Goal: Feedback & Contribution: Contribute content

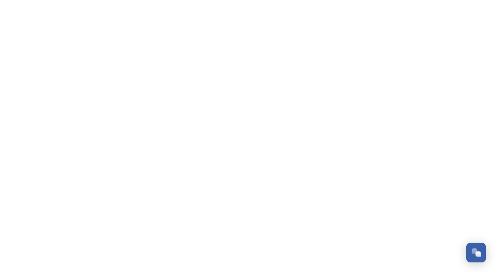
scroll to position [1034, 0]
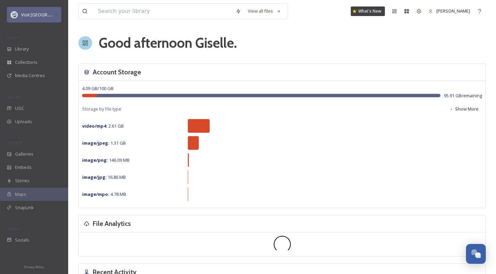
click at [42, 7] on div "Visit [GEOGRAPHIC_DATA] Parks" at bounding box center [34, 15] width 55 height 16
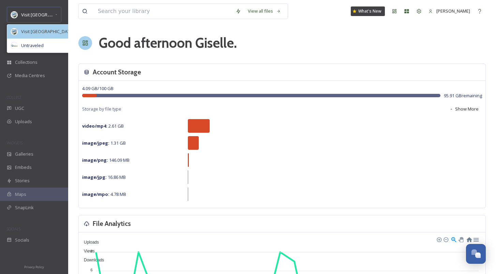
click at [40, 30] on span "Visit [GEOGRAPHIC_DATA] Parks" at bounding box center [53, 31] width 65 height 6
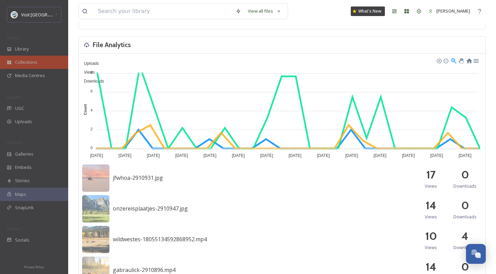
scroll to position [23, 0]
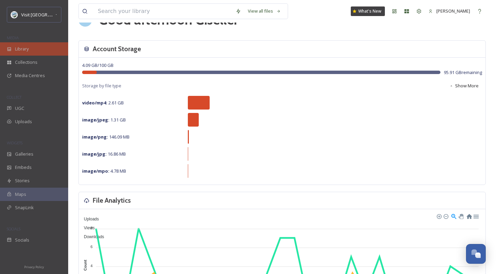
click at [43, 49] on div "Library" at bounding box center [34, 48] width 68 height 13
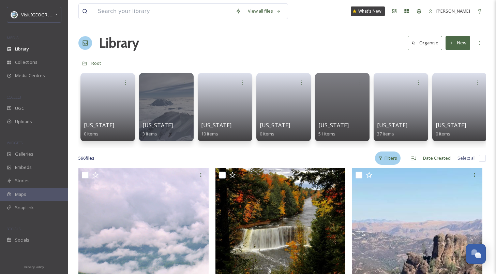
click at [391, 165] on div "Filters" at bounding box center [388, 157] width 26 height 13
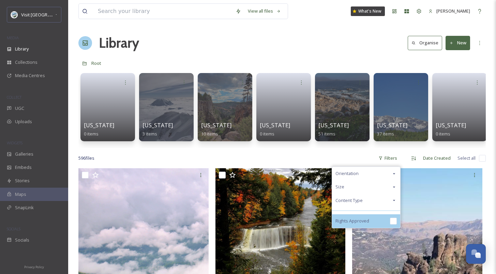
click at [381, 226] on div "Rights Approved" at bounding box center [366, 221] width 68 height 14
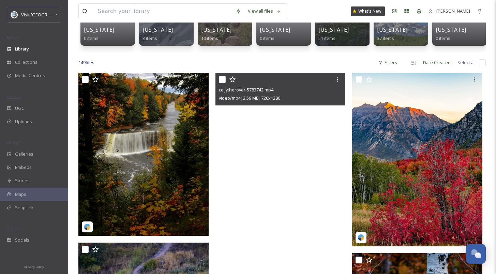
scroll to position [160, 0]
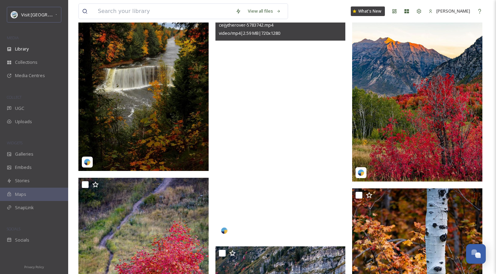
click at [272, 157] on video "ceijytherover-5783742.mp4" at bounding box center [280, 123] width 130 height 231
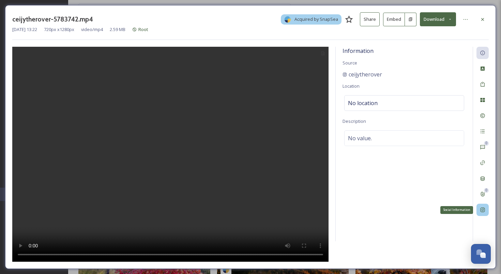
click at [485, 208] on icon at bounding box center [482, 209] width 5 height 5
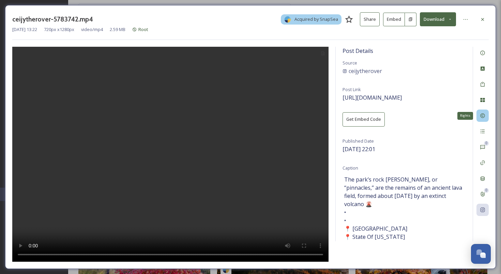
click at [480, 117] on icon at bounding box center [482, 115] width 5 height 5
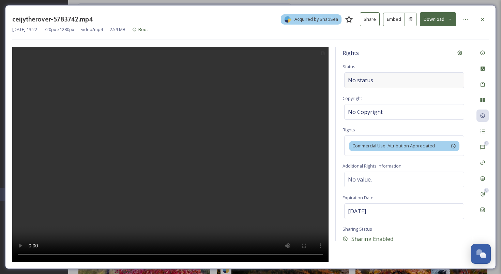
click at [380, 77] on div "No status" at bounding box center [404, 80] width 120 height 16
click at [380, 77] on input at bounding box center [382, 80] width 75 height 15
type input "s"
click at [387, 93] on span "Shared on Social Media" at bounding box center [372, 96] width 48 height 6
click at [467, 12] on div "ceijytherover-5783742.mp4 Acquired by SnapSea Share Embed Download [DATE] 13:22…" at bounding box center [250, 136] width 491 height 263
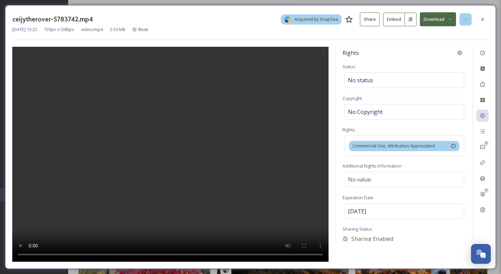
drag, startPoint x: 466, startPoint y: 15, endPoint x: 462, endPoint y: 23, distance: 9.4
click at [466, 14] on div at bounding box center [465, 19] width 12 height 12
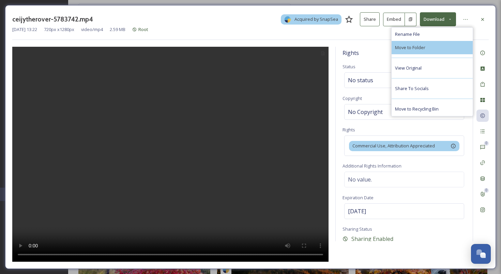
click at [424, 51] on div "Move to Folder" at bounding box center [432, 47] width 81 height 13
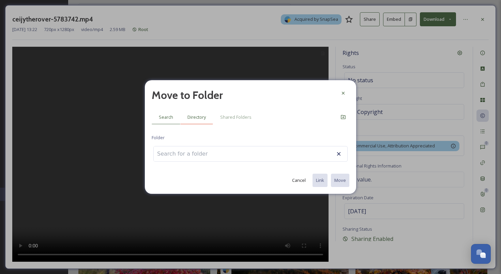
click at [202, 119] on span "Directory" at bounding box center [196, 117] width 18 height 6
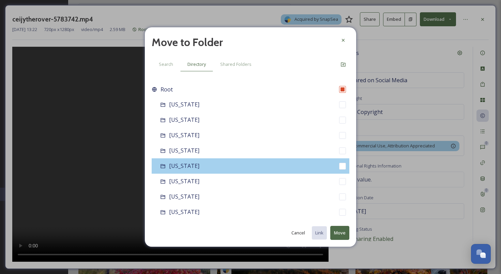
click at [225, 163] on div "[US_STATE]" at bounding box center [251, 165] width 198 height 15
checkbox input "false"
checkbox input "true"
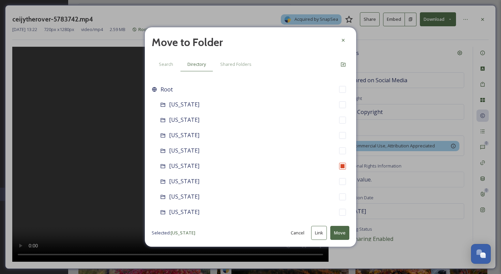
click at [338, 234] on button "Move" at bounding box center [339, 233] width 19 height 14
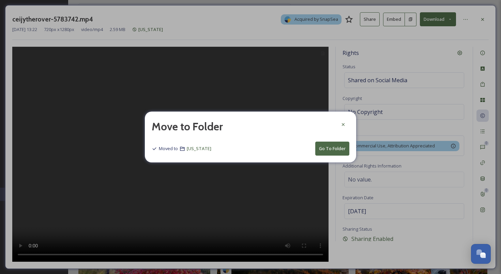
drag, startPoint x: 286, startPoint y: 65, endPoint x: 332, endPoint y: 64, distance: 46.0
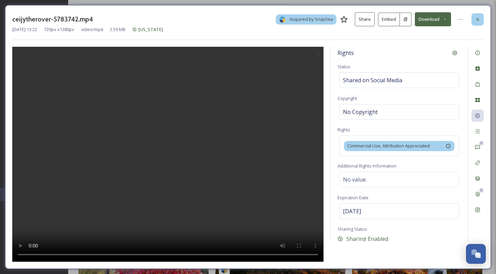
click at [480, 20] on icon at bounding box center [477, 19] width 5 height 5
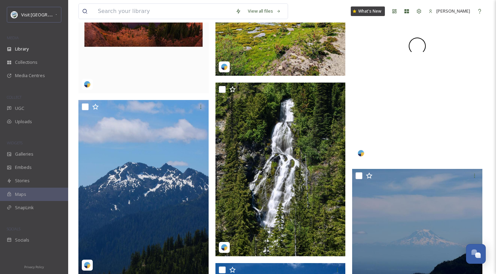
scroll to position [856, 0]
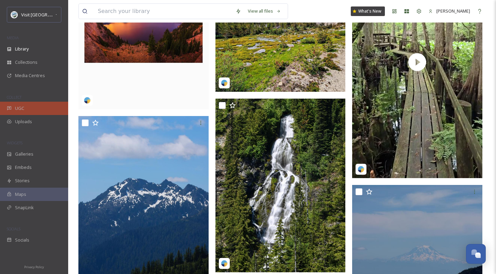
click at [42, 113] on div "UGC" at bounding box center [34, 108] width 68 height 13
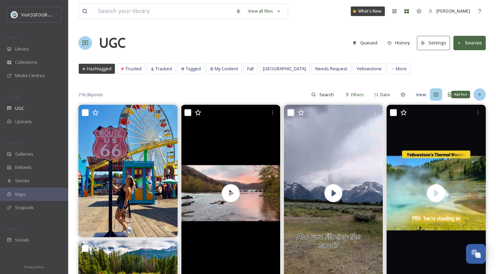
click at [479, 92] on icon at bounding box center [479, 94] width 5 height 5
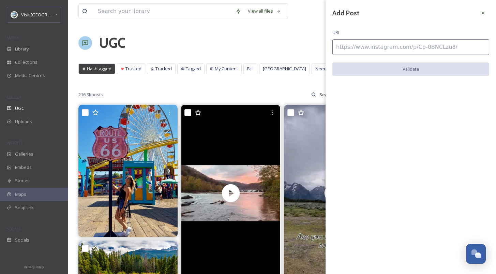
click at [385, 46] on input at bounding box center [410, 47] width 157 height 16
paste input "[URL][DOMAIN_NAME]"
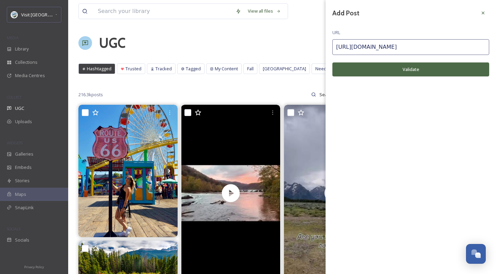
type input "[URL][DOMAIN_NAME]"
click at [357, 68] on button "Validate" at bounding box center [410, 69] width 157 height 14
click at [411, 74] on button "Add Post" at bounding box center [410, 69] width 157 height 14
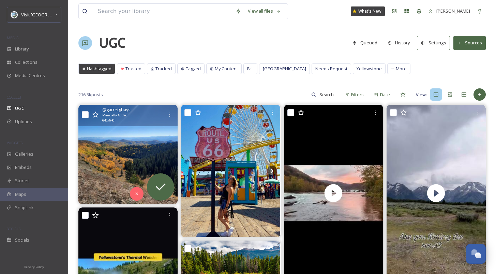
click at [104, 158] on img at bounding box center [127, 154] width 99 height 99
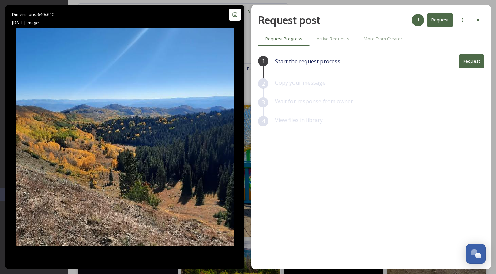
click at [473, 61] on button "Request" at bounding box center [471, 61] width 25 height 14
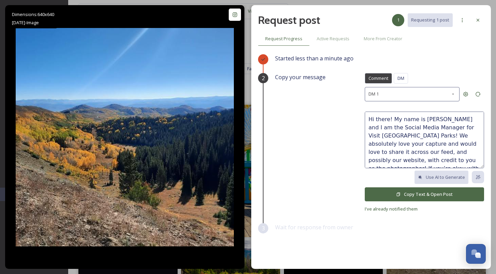
click at [428, 195] on button "Copy Text & Open Post" at bounding box center [424, 194] width 119 height 14
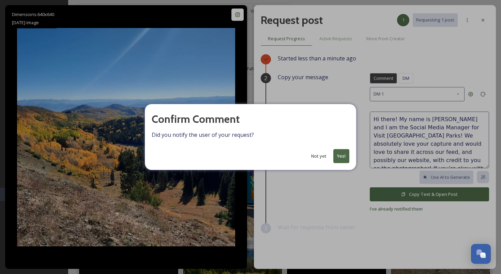
click at [341, 158] on button "Yes!" at bounding box center [341, 156] width 16 height 14
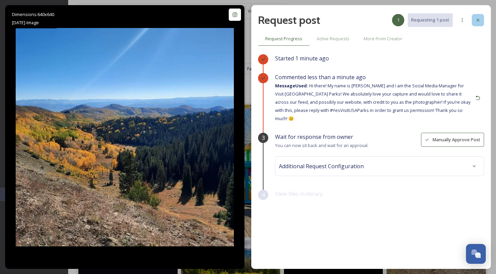
click at [476, 19] on icon at bounding box center [477, 20] width 3 height 3
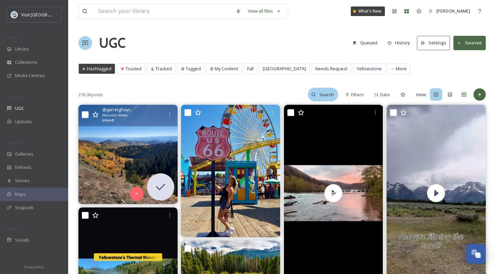
click at [328, 95] on input at bounding box center [327, 95] width 22 height 14
click at [356, 94] on span "Filters" at bounding box center [357, 94] width 13 height 6
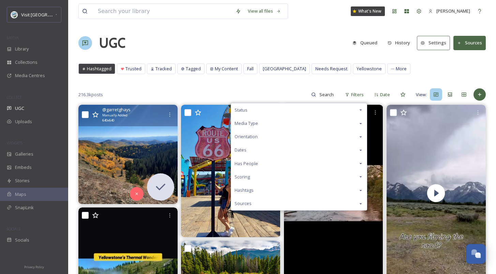
click at [278, 107] on div "Status" at bounding box center [299, 109] width 136 height 13
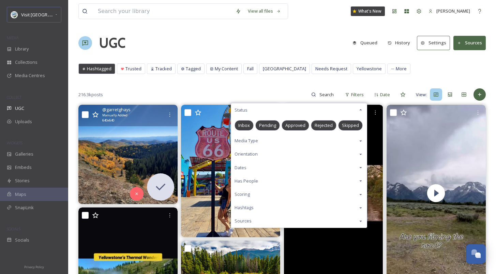
click at [270, 125] on span "Pending" at bounding box center [267, 125] width 17 height 6
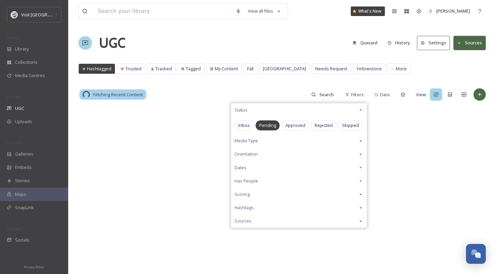
click at [269, 85] on div "View all files What's New [PERSON_NAME] UGC Queued History Settings Sources Has…" at bounding box center [282, 189] width 428 height 378
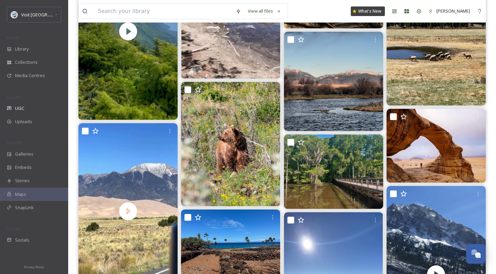
scroll to position [1536, 0]
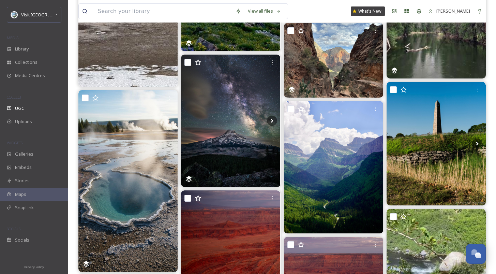
click at [142, 19] on div "View all files What's New [PERSON_NAME]" at bounding box center [281, 11] width 407 height 22
click at [146, 14] on input at bounding box center [163, 11] width 138 height 15
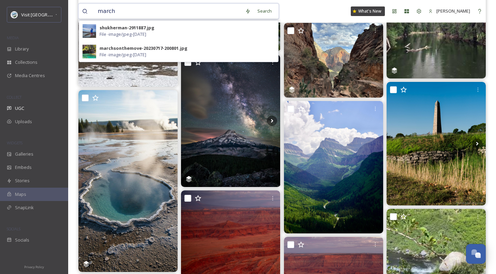
type input "march"
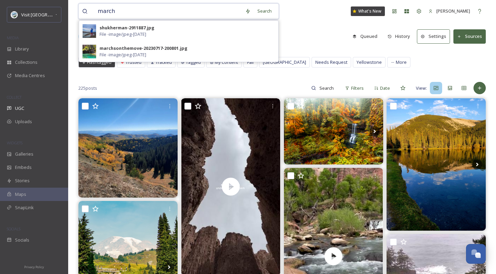
scroll to position [0, 0]
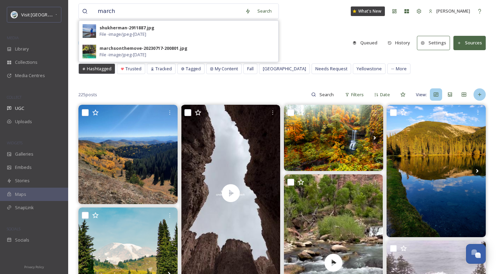
click at [479, 90] on div at bounding box center [479, 94] width 12 height 12
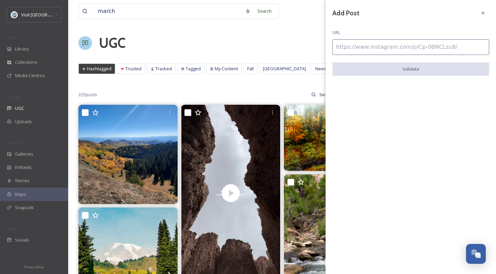
drag, startPoint x: 393, startPoint y: 51, endPoint x: 392, endPoint y: 57, distance: 6.3
click at [393, 51] on input at bounding box center [410, 47] width 157 height 16
paste input "[URL][DOMAIN_NAME]"
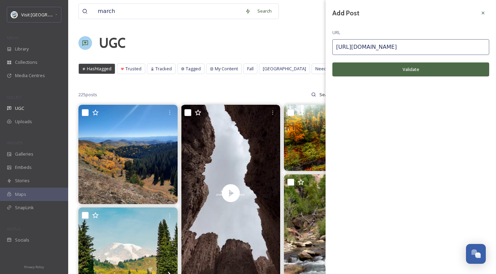
type input "[URL][DOMAIN_NAME]"
click at [362, 67] on button "Validate" at bounding box center [410, 69] width 157 height 14
click at [364, 66] on button "Add Post" at bounding box center [410, 69] width 157 height 14
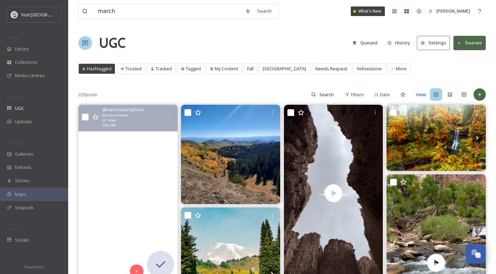
click at [140, 196] on video "A moment at Zion National Park ☀️ \a\a#zion #zionnationalpark #courtofthepatria…" at bounding box center [127, 193] width 99 height 176
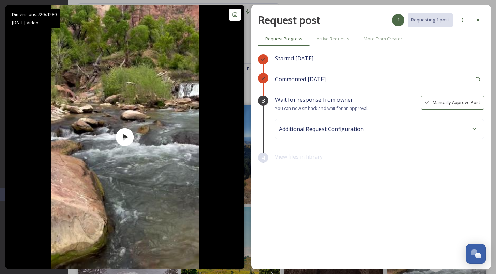
click at [443, 105] on button "Manually Approve Post" at bounding box center [452, 102] width 63 height 14
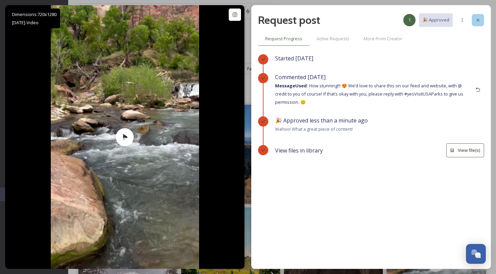
click at [474, 20] on div at bounding box center [478, 20] width 12 height 12
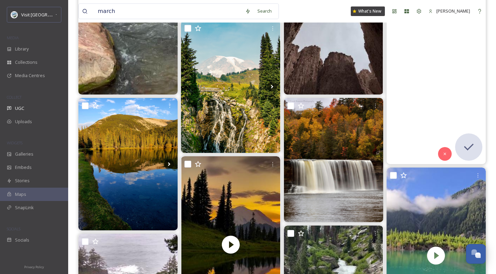
scroll to position [190, 0]
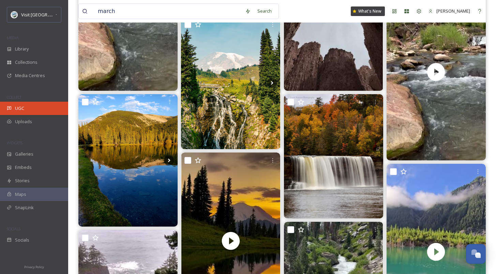
click at [37, 104] on div "UGC" at bounding box center [34, 108] width 68 height 13
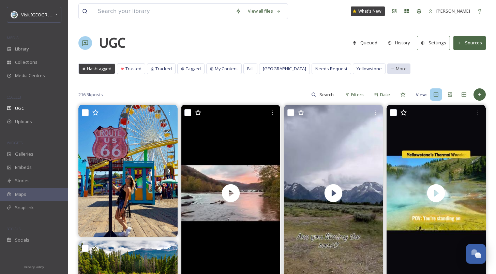
click at [387, 73] on div "More" at bounding box center [398, 68] width 23 height 11
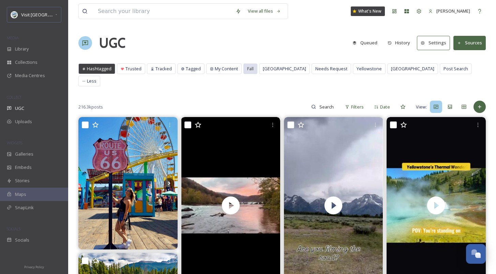
click at [248, 67] on span "Fall" at bounding box center [250, 68] width 6 height 6
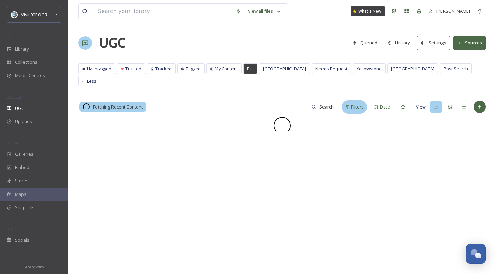
click at [360, 104] on span "Filters" at bounding box center [357, 107] width 13 height 6
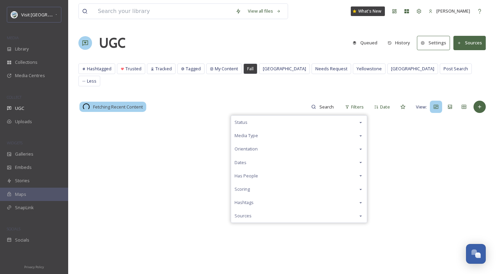
click at [335, 116] on div "Status" at bounding box center [299, 122] width 136 height 13
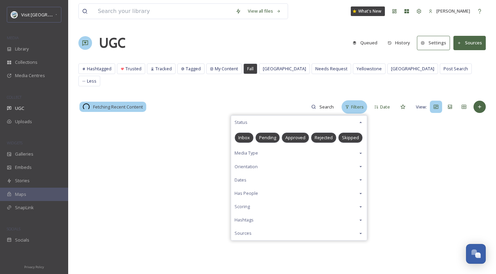
click at [348, 105] on icon at bounding box center [347, 106] width 3 height 3
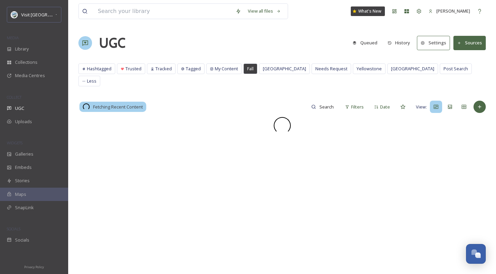
click at [258, 83] on div "View all files What's New [PERSON_NAME] UGC Queued History Settings Sources Has…" at bounding box center [282, 195] width 428 height 391
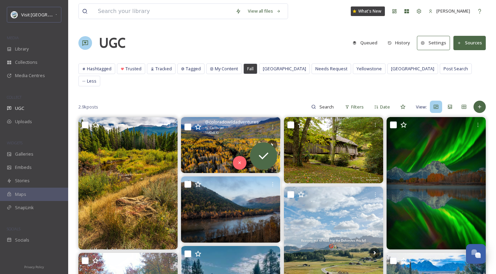
click at [198, 134] on img at bounding box center [230, 145] width 99 height 56
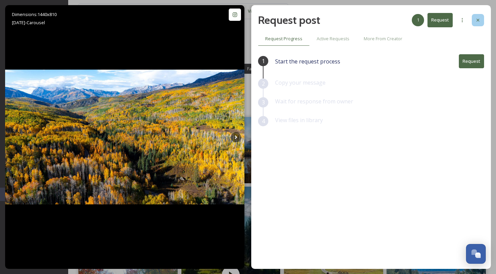
click at [478, 22] on icon at bounding box center [477, 19] width 5 height 5
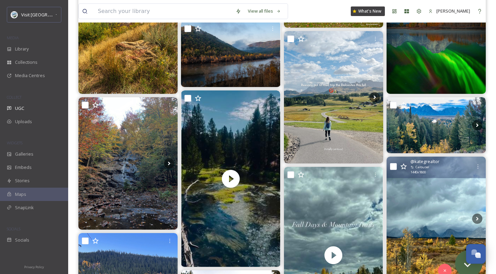
scroll to position [264, 0]
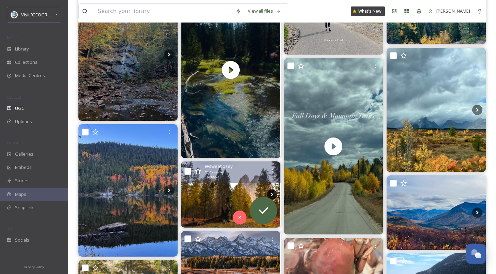
click at [273, 189] on icon at bounding box center [272, 194] width 10 height 10
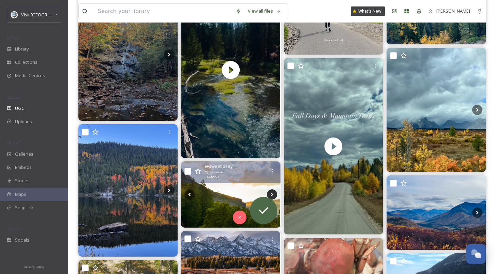
click at [273, 189] on icon at bounding box center [272, 194] width 10 height 10
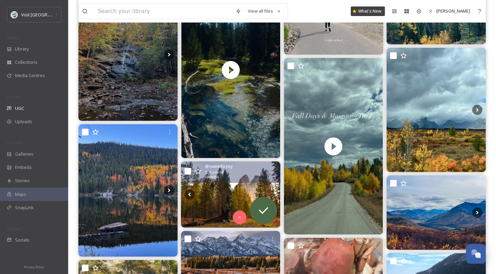
click at [217, 180] on img at bounding box center [230, 194] width 99 height 66
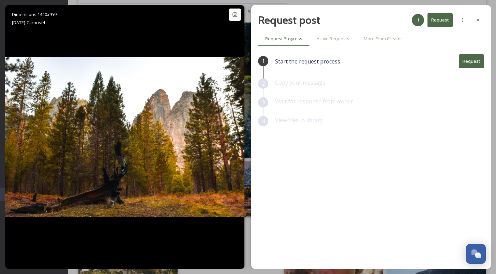
click at [477, 20] on icon at bounding box center [477, 19] width 5 height 5
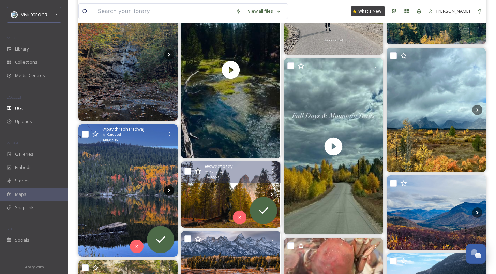
click at [169, 185] on icon at bounding box center [169, 190] width 10 height 10
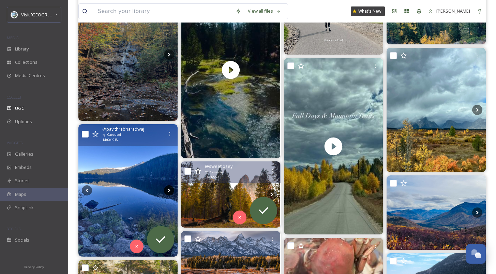
click at [169, 185] on icon at bounding box center [169, 190] width 10 height 10
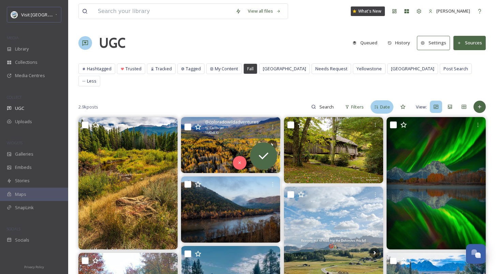
click at [374, 100] on div "Date" at bounding box center [381, 106] width 23 height 13
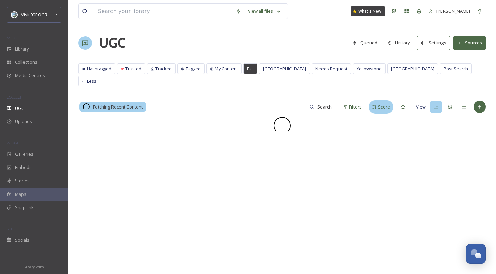
click at [374, 105] on icon at bounding box center [374, 107] width 4 height 4
click at [356, 104] on span "Filters" at bounding box center [357, 107] width 13 height 6
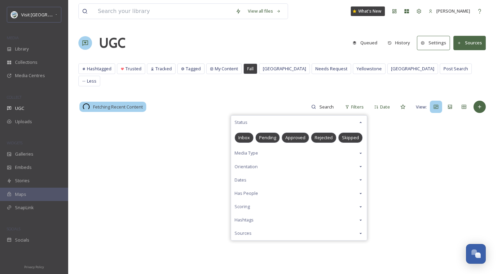
click at [259, 146] on div "Media Type" at bounding box center [299, 152] width 136 height 13
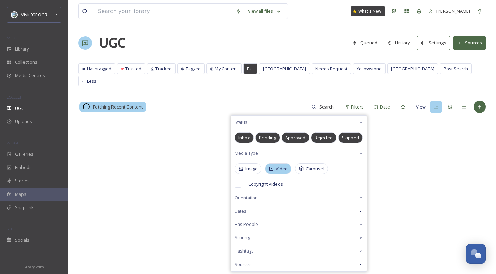
click at [284, 165] on span "Video" at bounding box center [282, 168] width 12 height 6
click at [274, 87] on div "View all files What's New [PERSON_NAME] UGC Queued History Settings Sources Has…" at bounding box center [282, 195] width 428 height 391
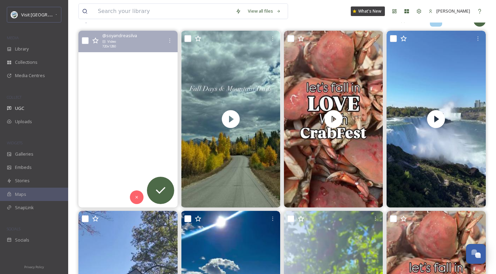
scroll to position [84, 0]
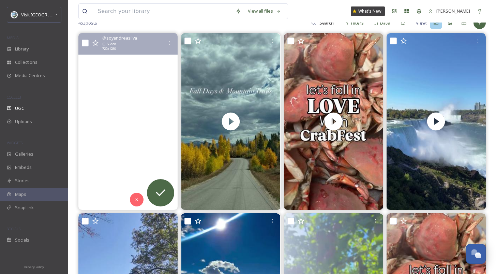
click at [135, 122] on video "Yellowstone × Grand Teton 🌋🦬🏔️\a\aaugust ' 25 \a\a.\a.\a.\a \a\a#yellowstone #y…" at bounding box center [127, 121] width 99 height 176
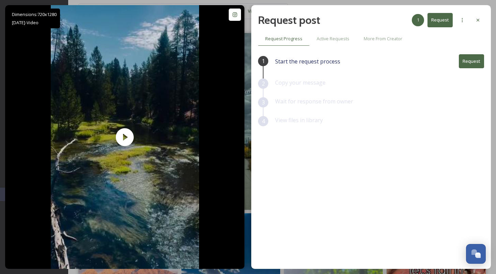
click at [475, 16] on div at bounding box center [478, 20] width 12 height 12
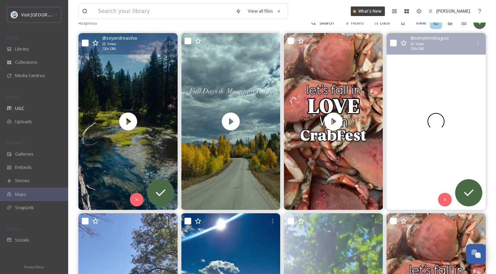
scroll to position [187, 0]
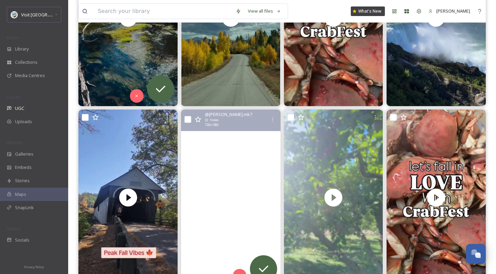
click at [240, 167] on video "Fall colors are peaking and so am I \a•\a•\a#colorado #fallcolors #autumn #rock…" at bounding box center [230, 197] width 99 height 176
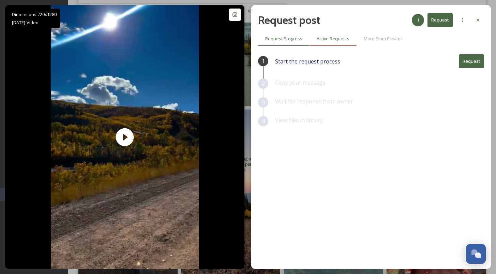
click at [338, 38] on span "Active Requests" at bounding box center [333, 38] width 33 height 6
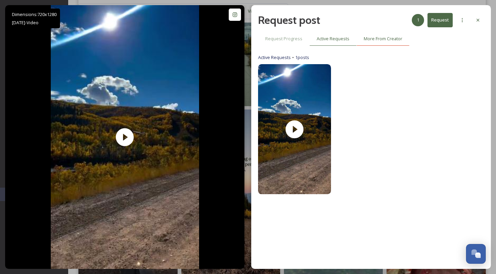
click at [381, 34] on div "More From Creator" at bounding box center [382, 39] width 53 height 14
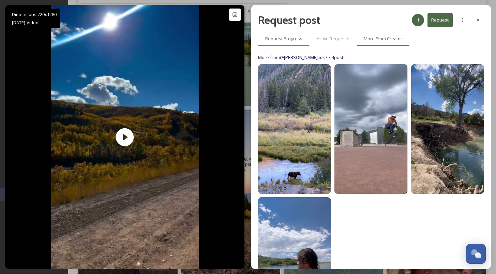
click at [289, 36] on span "Request Progress" at bounding box center [283, 38] width 37 height 6
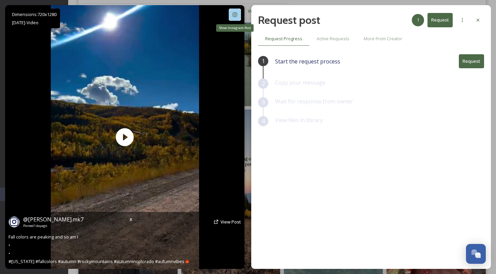
click at [239, 13] on div "Show Instagram Post" at bounding box center [235, 15] width 12 height 12
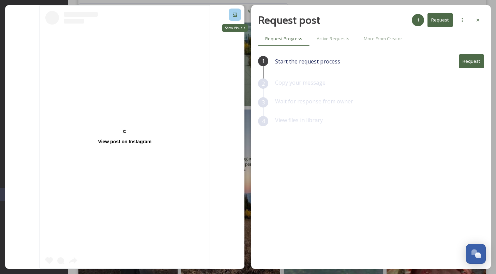
click at [239, 13] on div "Show Visuals" at bounding box center [235, 15] width 12 height 12
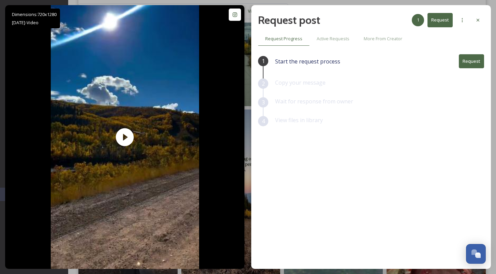
click at [483, 56] on button "Request" at bounding box center [471, 61] width 25 height 14
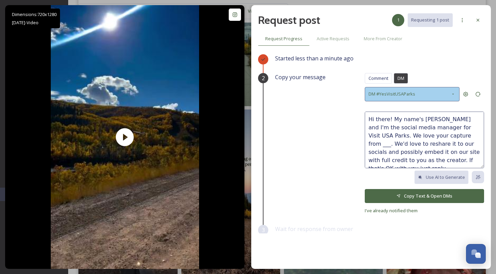
click at [450, 95] on icon at bounding box center [452, 93] width 5 height 5
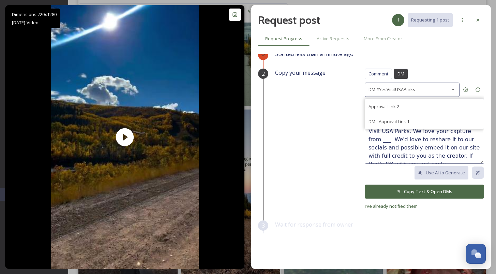
scroll to position [5, 0]
click at [428, 63] on div "Started less than a minute ago" at bounding box center [379, 58] width 209 height 19
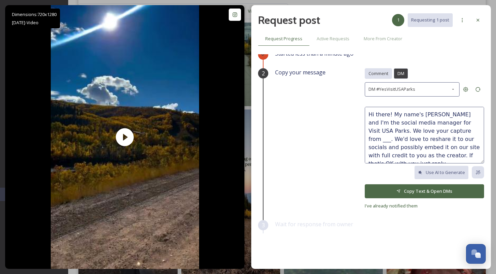
click at [370, 74] on span "Comment" at bounding box center [378, 73] width 20 height 6
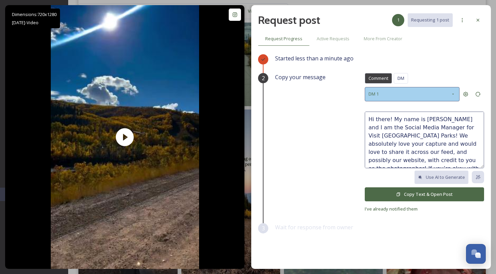
click at [423, 93] on div "DM 1" at bounding box center [412, 94] width 95 height 14
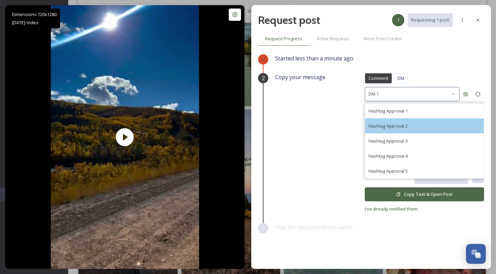
click at [417, 123] on div "Hashtag Approval 2" at bounding box center [424, 125] width 119 height 15
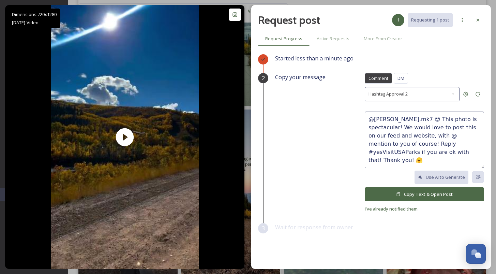
drag, startPoint x: 395, startPoint y: 117, endPoint x: 353, endPoint y: 119, distance: 42.0
click at [353, 119] on div "Copy your message Comment DM Comment DM Hashtag Approval 2 @[PERSON_NAME].mk7 😍…" at bounding box center [379, 143] width 209 height 140
click at [384, 118] on textarea "😍 This photo is spectacular! We would love to post this on our feed and website…" at bounding box center [424, 139] width 119 height 57
click at [441, 145] on textarea "😍 This video is spectacular! We would love to post this on our feed and website…" at bounding box center [424, 139] width 119 height 57
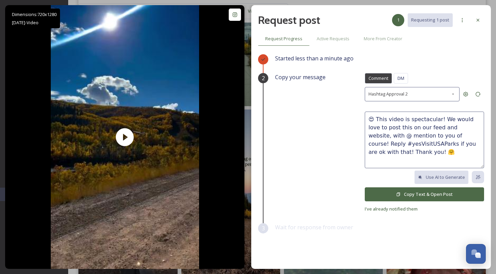
click at [435, 149] on textarea "😍 This video is spectacular! We would love to post this on our feed and website…" at bounding box center [424, 139] width 119 height 57
type textarea "😍 This video is spectacular! We would love to post this on our feed and website…"
click at [440, 194] on button "Copy Text & Open Post" at bounding box center [424, 194] width 119 height 14
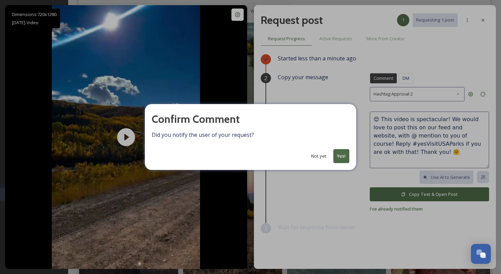
click at [340, 158] on button "Yes!" at bounding box center [341, 156] width 16 height 14
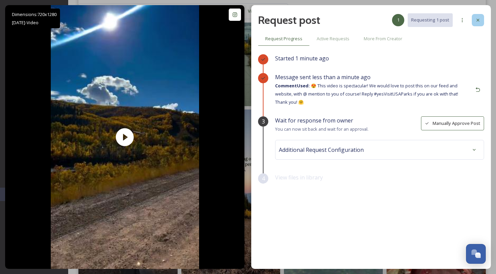
click at [478, 21] on icon at bounding box center [477, 19] width 5 height 5
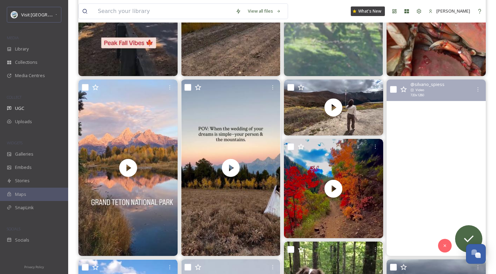
scroll to position [407, 0]
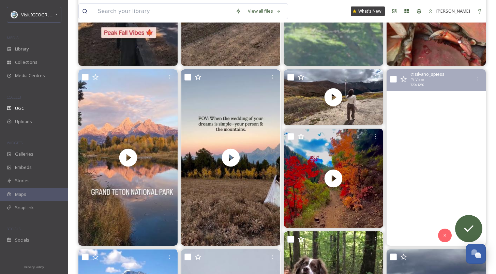
click at [430, 157] on video "Friday vibes in Grand Teton!\aThere’s nothing like a sunny September day explor…" at bounding box center [435, 157] width 99 height 176
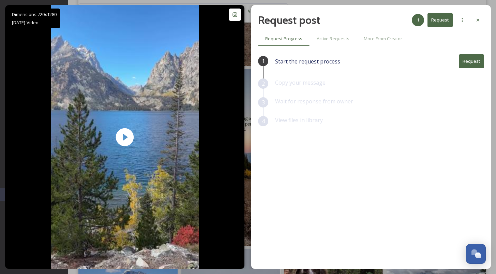
click at [471, 60] on button "Request" at bounding box center [471, 61] width 25 height 14
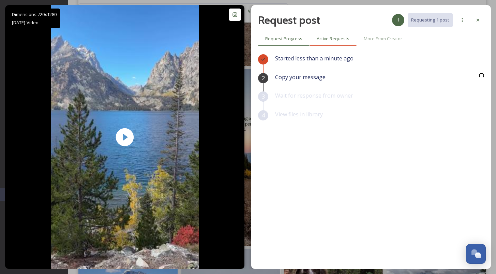
click at [335, 39] on span "Active Requests" at bounding box center [333, 38] width 33 height 6
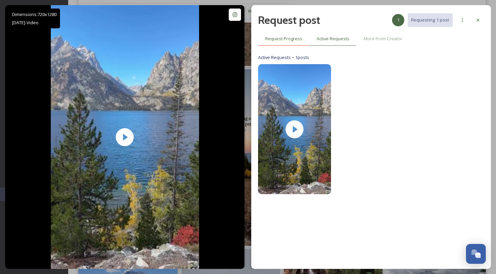
click at [291, 38] on span "Request Progress" at bounding box center [283, 38] width 37 height 6
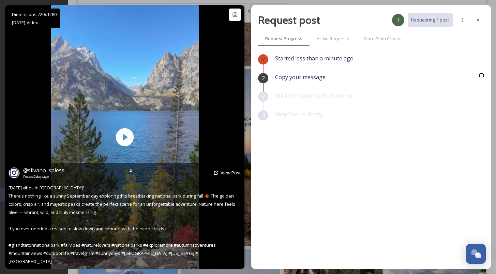
click at [235, 175] on span "View Post" at bounding box center [230, 172] width 20 height 6
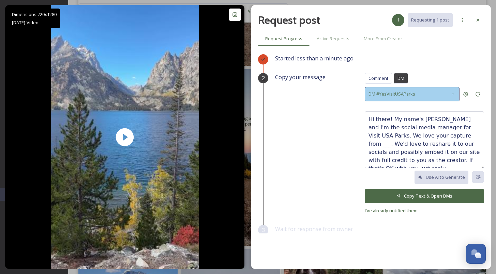
click at [416, 90] on div "DM #YesVisitUSAParks" at bounding box center [412, 94] width 95 height 14
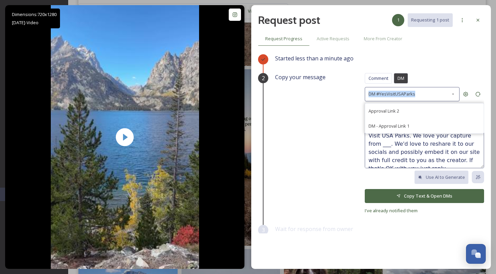
click at [377, 77] on span "Comment" at bounding box center [378, 78] width 20 height 6
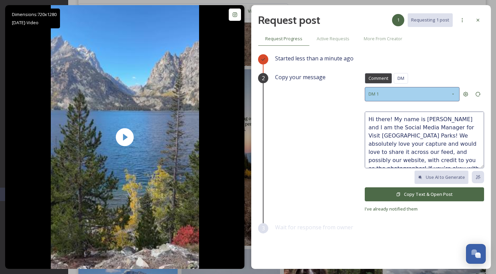
click at [420, 96] on div "DM 1" at bounding box center [412, 94] width 95 height 14
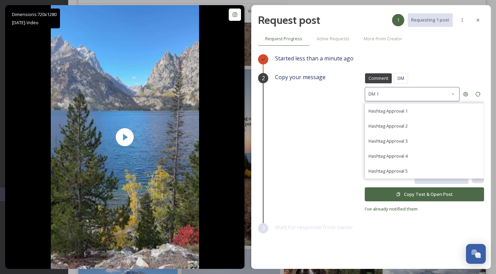
click at [408, 147] on div "Hashtag Approval 3" at bounding box center [424, 140] width 119 height 15
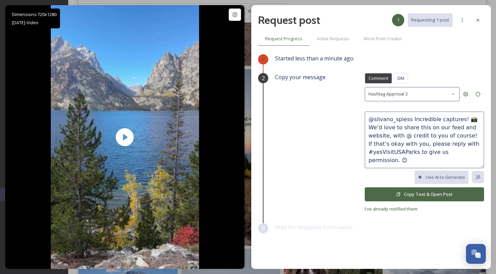
drag, startPoint x: 462, startPoint y: 118, endPoint x: 355, endPoint y: 119, distance: 107.0
click at [355, 119] on div "Copy your message Comment DM Comment DM Hashtag Approval 3 @silvano_spiess Incr…" at bounding box center [379, 143] width 209 height 140
type textarea "Looks so relaxing! 💙 We’d love to share this on our feed and website, with @ cr…"
click at [406, 194] on button "Copy Text & Open Post" at bounding box center [424, 194] width 119 height 14
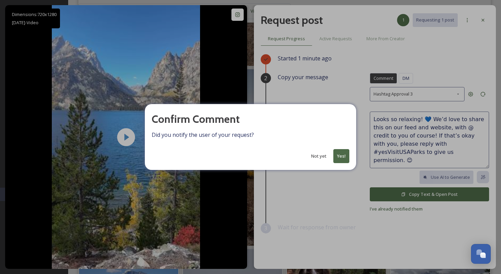
click at [346, 154] on button "Yes!" at bounding box center [341, 156] width 16 height 14
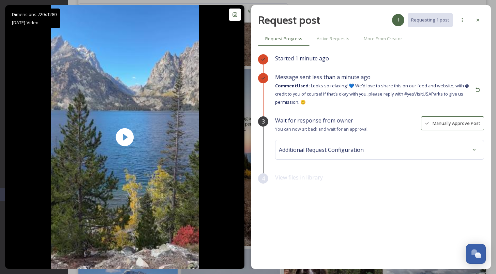
click at [474, 19] on div at bounding box center [478, 20] width 12 height 12
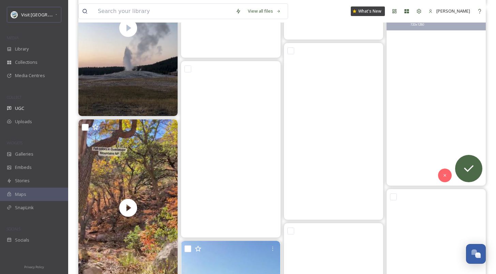
scroll to position [2933, 0]
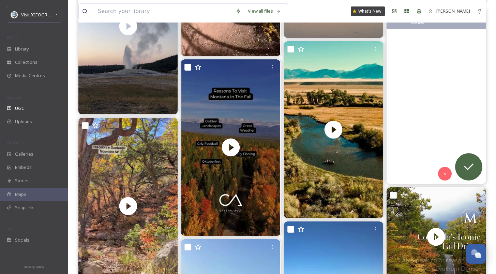
click at [426, 122] on video "📍Glacier National Park \aGlacier has been on my bucket list for as long as I ca…" at bounding box center [435, 95] width 99 height 176
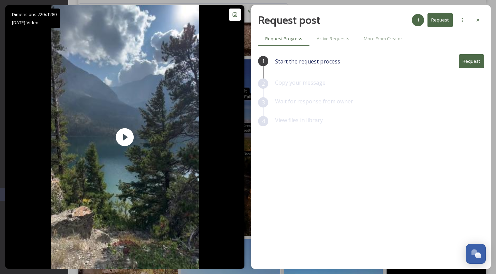
click at [475, 21] on icon at bounding box center [477, 19] width 5 height 5
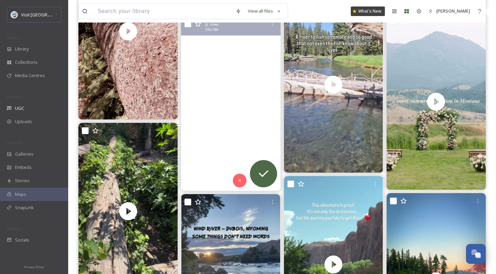
scroll to position [6809, 0]
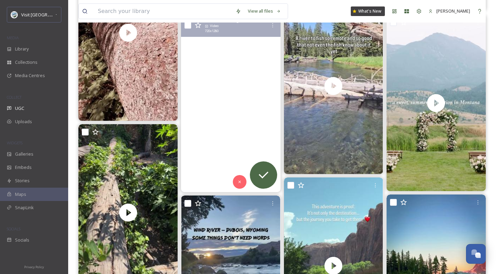
click at [220, 94] on video "Golden hour & sunset was crazy along Hurricane Ridge 😍 Views for days!\a•\a•\a•…" at bounding box center [230, 103] width 99 height 176
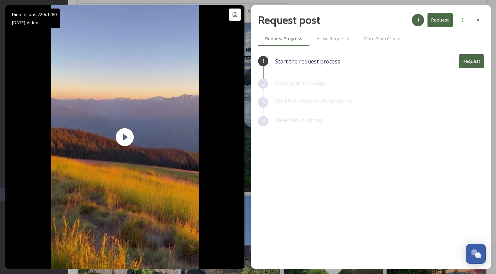
click at [465, 58] on button "Request" at bounding box center [471, 61] width 25 height 14
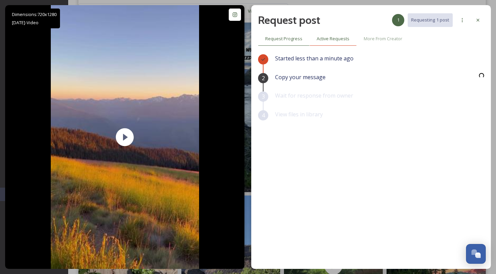
click at [333, 43] on div "Active Requests" at bounding box center [332, 39] width 47 height 14
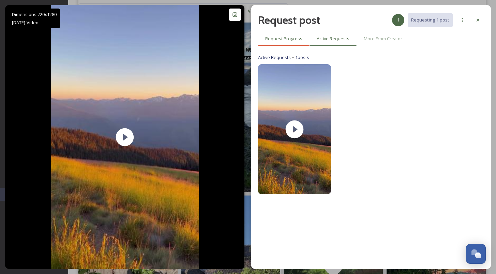
click at [289, 42] on span "Request Progress" at bounding box center [283, 38] width 37 height 6
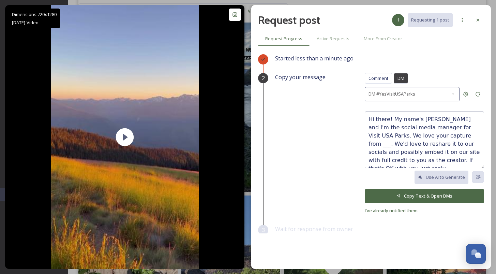
click at [368, 76] on span "Comment" at bounding box center [378, 78] width 20 height 6
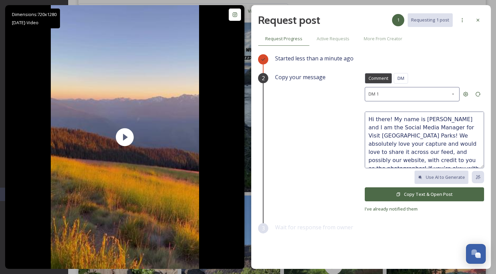
scroll to position [25, 0]
click at [409, 195] on button "Copy Text & Open Post" at bounding box center [424, 194] width 119 height 14
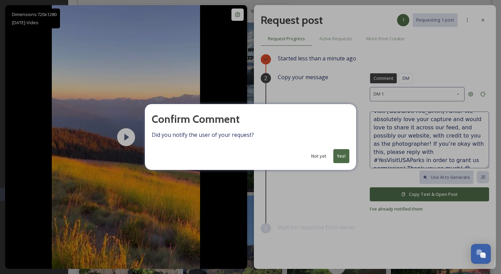
click at [340, 152] on button "Yes!" at bounding box center [341, 156] width 16 height 14
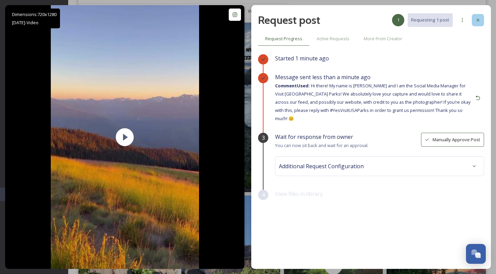
click at [480, 19] on div at bounding box center [478, 20] width 12 height 12
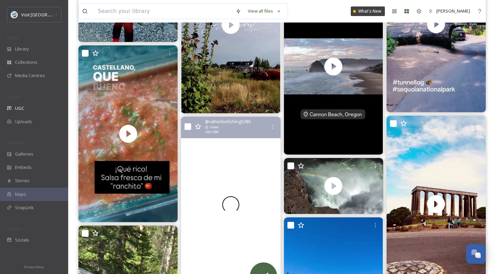
scroll to position [8676, 0]
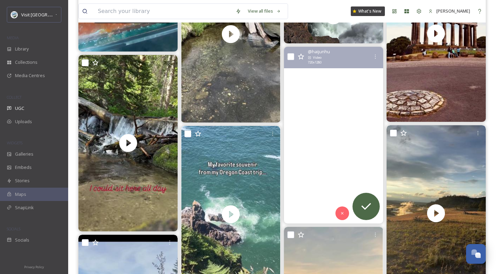
click at [347, 130] on video "Hurricane Ridge Trail, Olympic National Park\a\aWalking above the clouds, where…" at bounding box center [333, 135] width 99 height 176
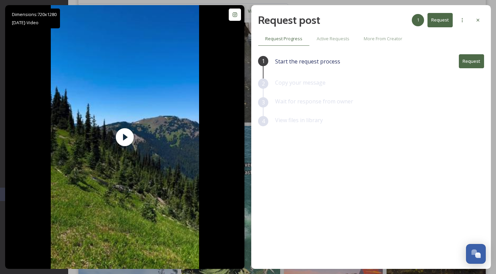
click at [478, 16] on div at bounding box center [478, 20] width 12 height 12
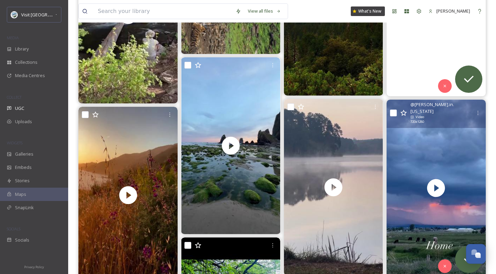
scroll to position [11016, 0]
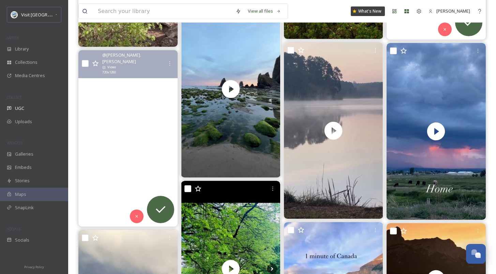
click at [139, 126] on video "Golden hour at Big Sur\a.\a.\a.\a.\a.\a#bigsur #sunset #bigsursunset #californi…" at bounding box center [127, 138] width 99 height 176
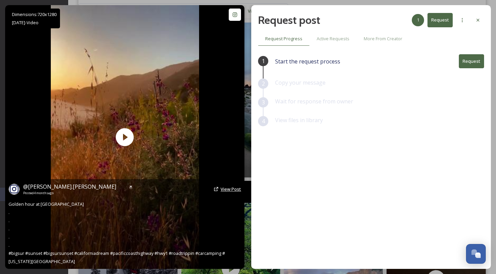
click at [235, 188] on span "View Post" at bounding box center [230, 189] width 20 height 6
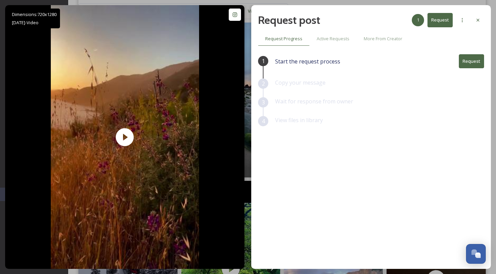
click at [473, 56] on button "Request" at bounding box center [471, 61] width 25 height 14
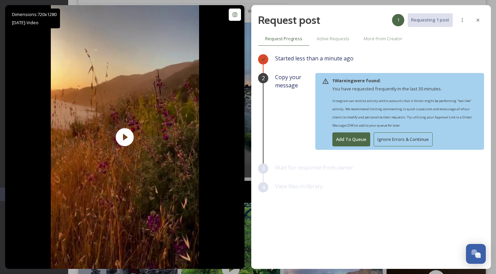
click at [398, 137] on button "Ignore Errors & Continue" at bounding box center [402, 139] width 59 height 14
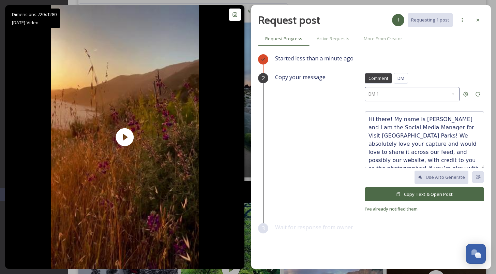
click at [371, 120] on textarea "Hi there! My name is [PERSON_NAME] and I am the Social Media Manager for Visit …" at bounding box center [424, 139] width 119 height 57
click at [434, 137] on textarea "Hi [PERSON_NAME]! My name is [PERSON_NAME] and I am the Social Media Manager fo…" at bounding box center [424, 139] width 119 height 57
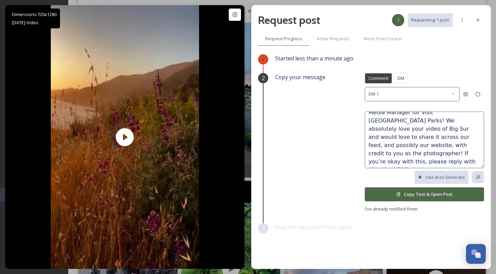
scroll to position [25, 0]
type textarea "Hi [PERSON_NAME]! My name is [PERSON_NAME] and I am the Social Media Manager fo…"
click at [413, 190] on button "Copy Text & Open Post" at bounding box center [424, 194] width 119 height 14
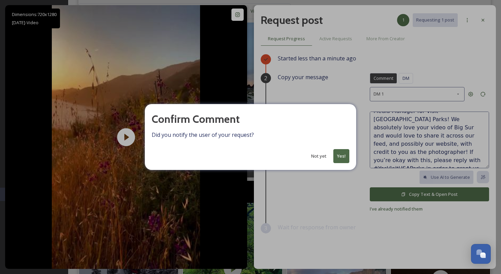
click at [343, 159] on button "Yes!" at bounding box center [341, 156] width 16 height 14
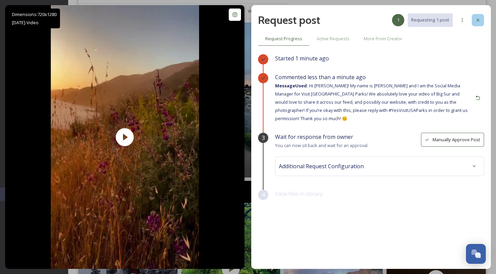
click at [476, 16] on div at bounding box center [478, 20] width 12 height 12
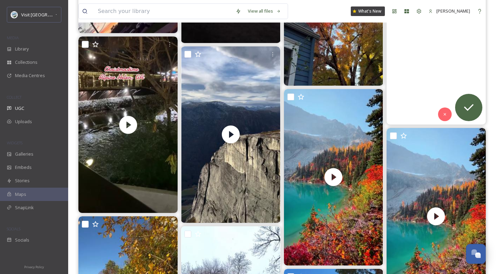
scroll to position [13809, 0]
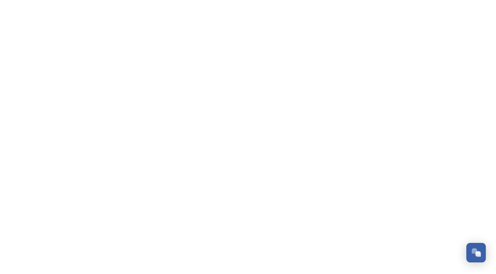
scroll to position [1034, 0]
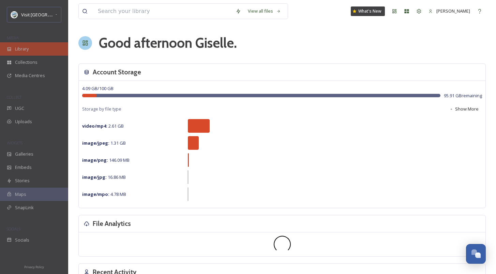
click at [23, 48] on span "Library" at bounding box center [22, 49] width 14 height 6
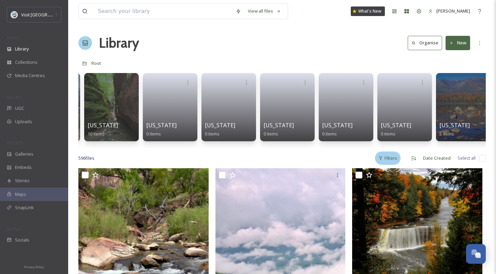
click at [394, 159] on div "Filters" at bounding box center [388, 157] width 26 height 13
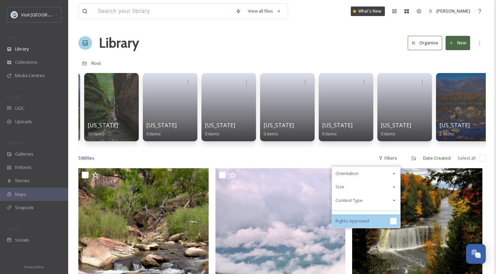
click at [391, 224] on input "checkbox" at bounding box center [393, 220] width 7 height 7
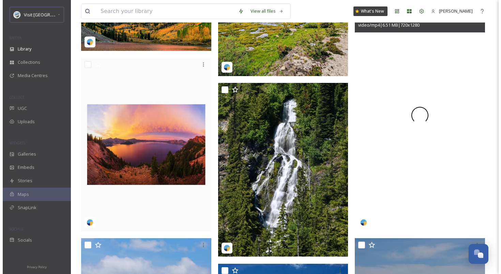
scroll to position [804, 0]
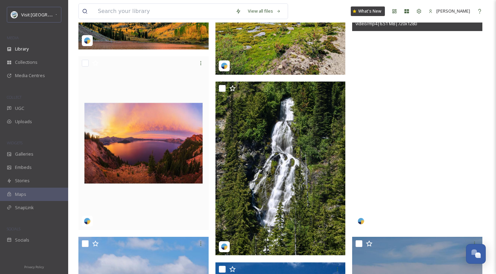
click at [392, 146] on video "kolyan2202-5084785.mp4" at bounding box center [417, 113] width 130 height 231
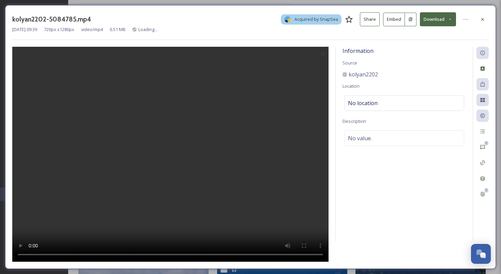
click at [484, 205] on div "0 0" at bounding box center [481, 144] width 16 height 194
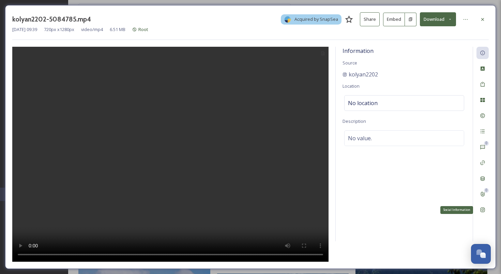
click at [484, 208] on icon at bounding box center [482, 210] width 4 height 4
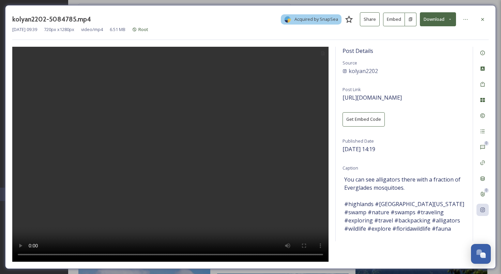
click at [352, 187] on span "You can see alligators there with a fraction of Everglades mosquitoes. #highlan…" at bounding box center [404, 203] width 120 height 57
click at [395, 187] on span "You can see alligators there with a fraction of Everglades mosquitoes. #highlan…" at bounding box center [404, 203] width 120 height 57
drag, startPoint x: 378, startPoint y: 204, endPoint x: 455, endPoint y: 204, distance: 77.0
click at [455, 204] on span "You can see alligators there with a fraction of Everglades mosquitoes. #highlan…" at bounding box center [404, 203] width 120 height 57
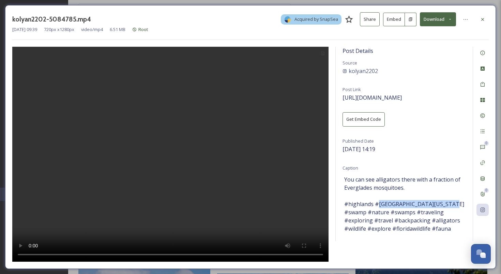
copy span "highlandshammockstatepark"
click at [484, 115] on icon at bounding box center [482, 115] width 4 height 4
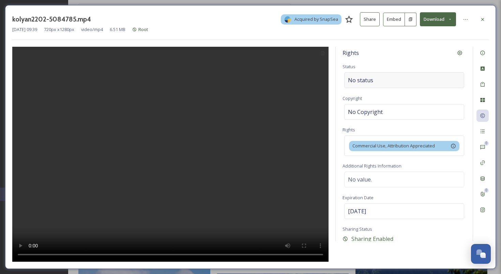
click at [388, 76] on div "No status" at bounding box center [404, 80] width 120 height 16
type input "s"
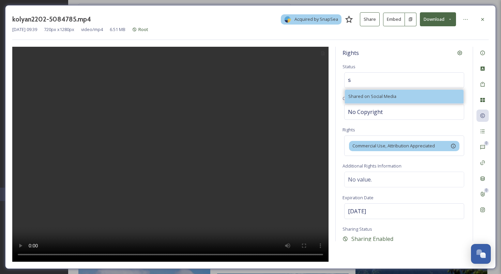
drag, startPoint x: 380, startPoint y: 97, endPoint x: 439, endPoint y: 61, distance: 69.6
click at [380, 97] on span "Shared on Social Media" at bounding box center [372, 96] width 48 height 6
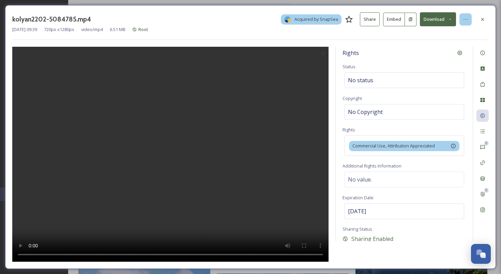
click at [465, 18] on icon at bounding box center [465, 19] width 5 height 5
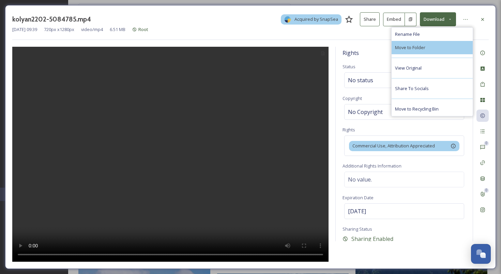
click at [429, 46] on div "Move to Folder" at bounding box center [432, 47] width 81 height 13
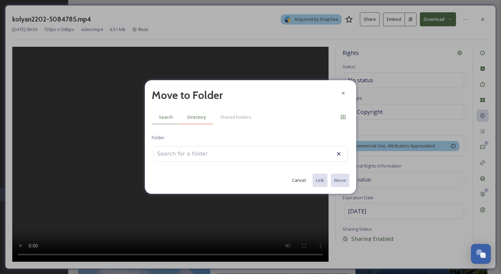
click at [201, 113] on div "Directory" at bounding box center [196, 117] width 33 height 14
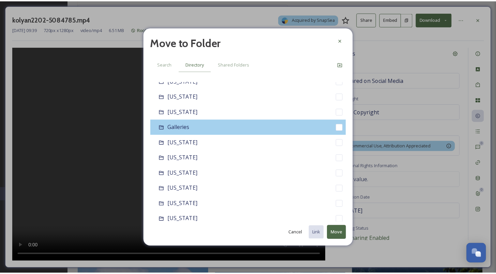
scroll to position [116, 0]
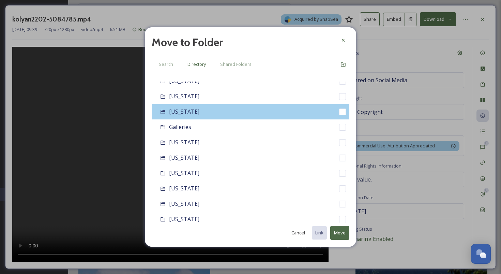
click at [180, 115] on span "[US_STATE]" at bounding box center [184, 111] width 30 height 7
checkbox input "false"
checkbox input "true"
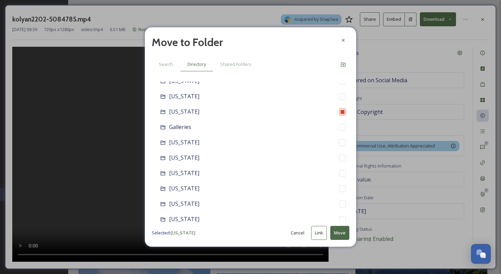
click at [339, 232] on button "Move" at bounding box center [339, 233] width 19 height 14
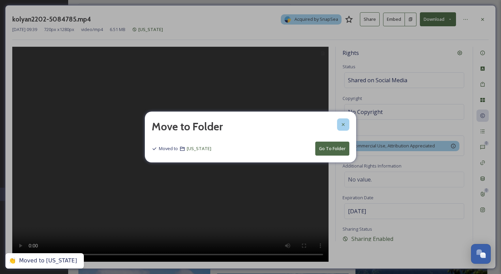
click at [344, 125] on icon at bounding box center [343, 124] width 3 height 3
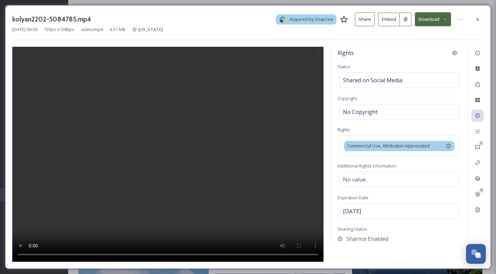
click at [472, 10] on div "kolyan2202-5084785.mp4 Acquired by SnapSea Share Embed Download Aug 08 2025 09:…" at bounding box center [248, 136] width 486 height 263
click at [475, 14] on div at bounding box center [477, 19] width 12 height 12
